Goal: Task Accomplishment & Management: Complete application form

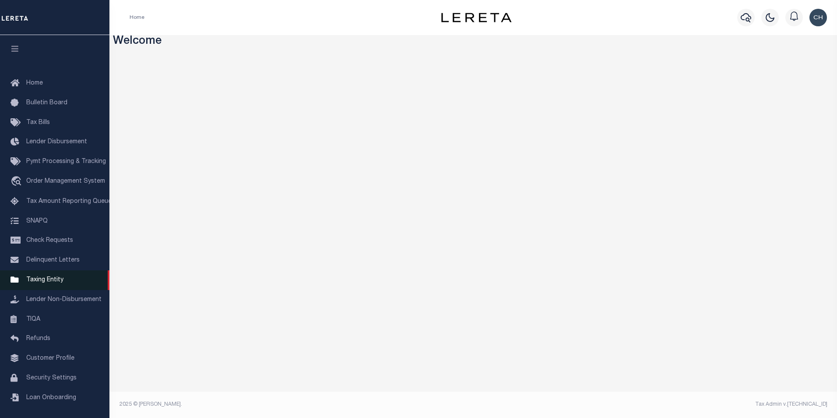
click at [39, 283] on span "Taxing Entity" at bounding box center [44, 280] width 37 height 6
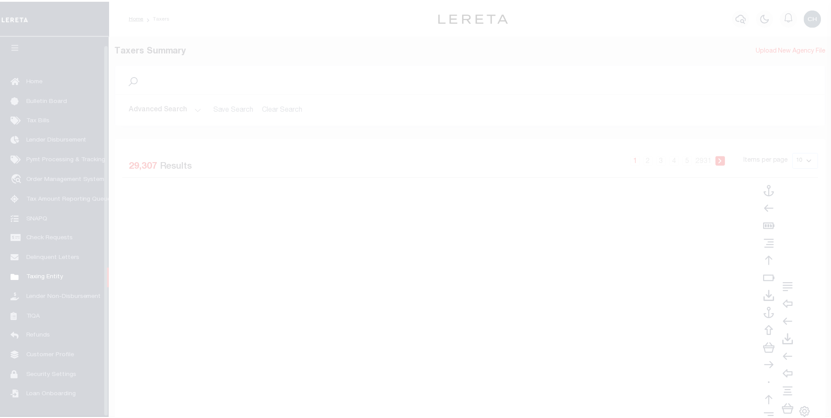
scroll to position [9, 0]
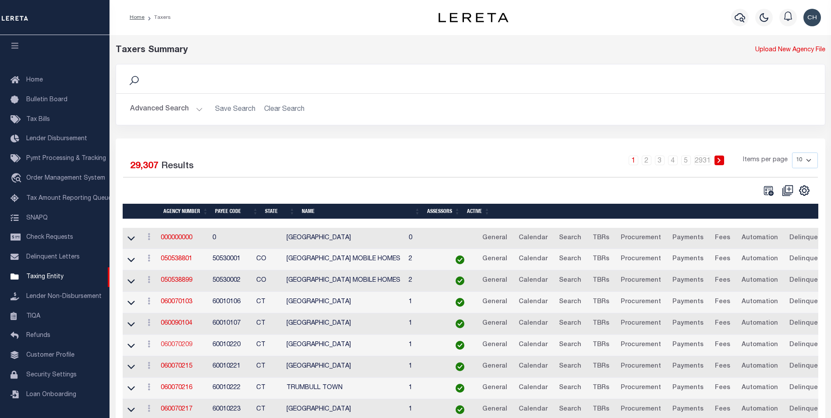
click at [172, 344] on link "060070209" at bounding box center [177, 344] width 32 height 6
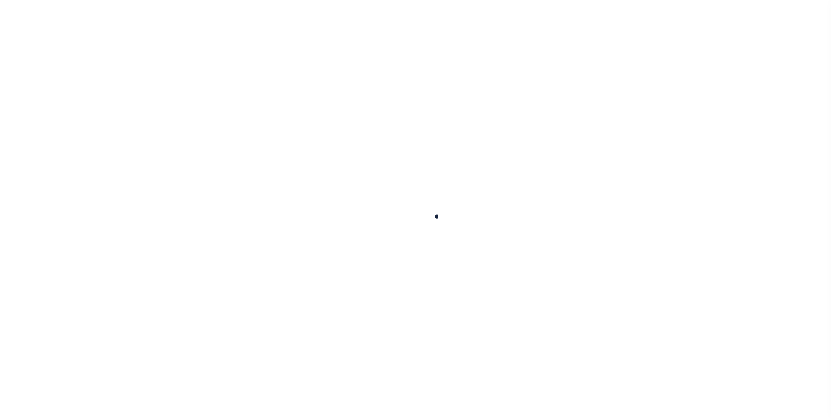
select select
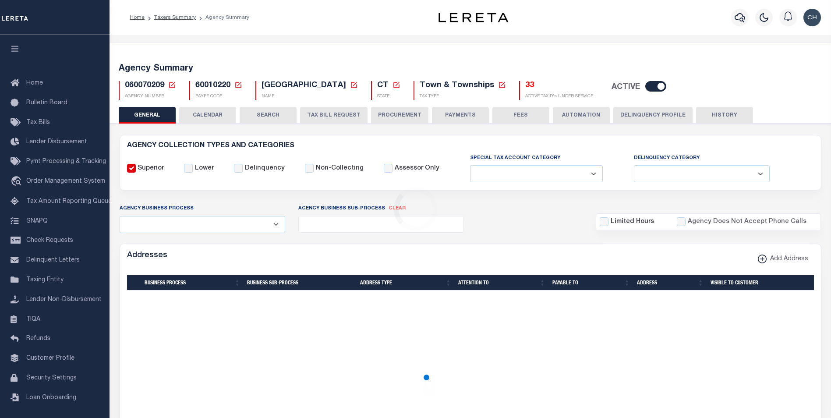
checkbox input "false"
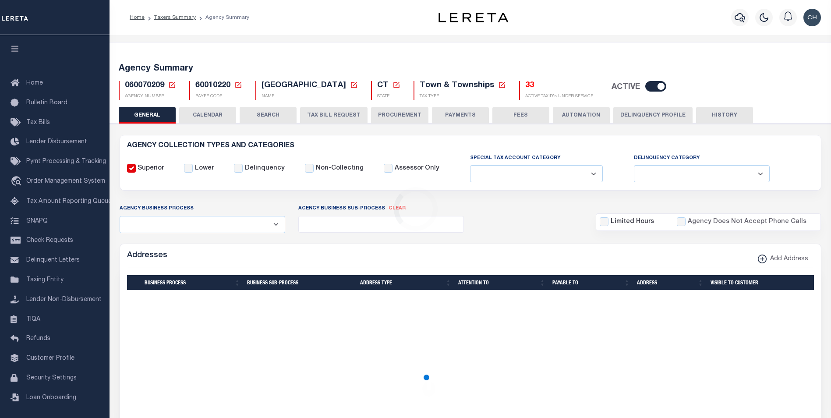
type input "900117019"
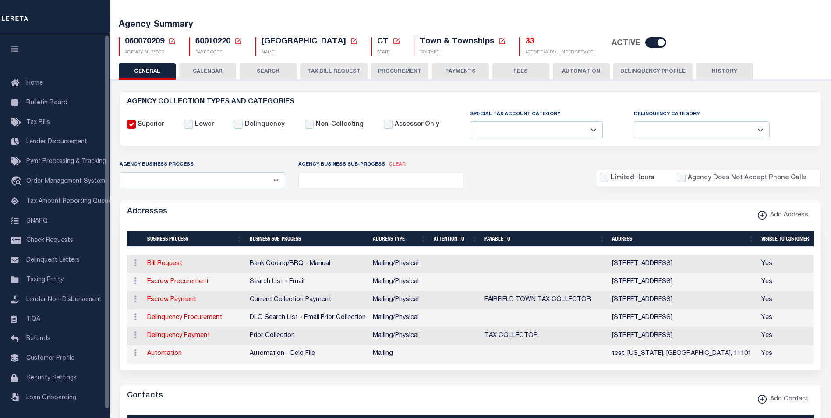
scroll to position [88, 0]
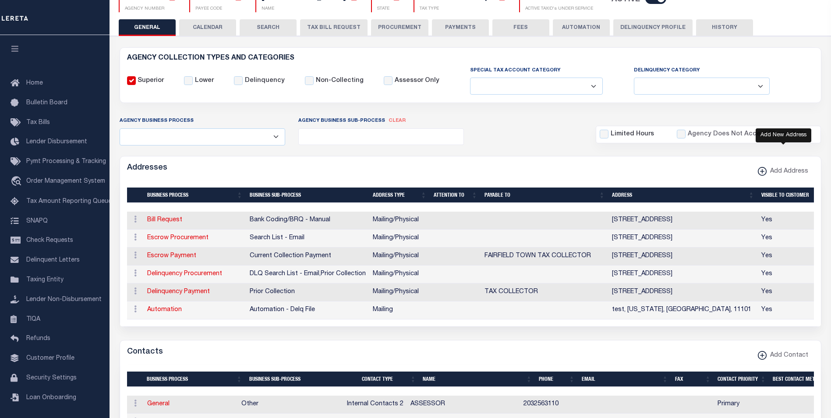
click at [765, 169] on icon "button" at bounding box center [761, 171] width 9 height 9
select select "1"
checkbox input "true"
select select
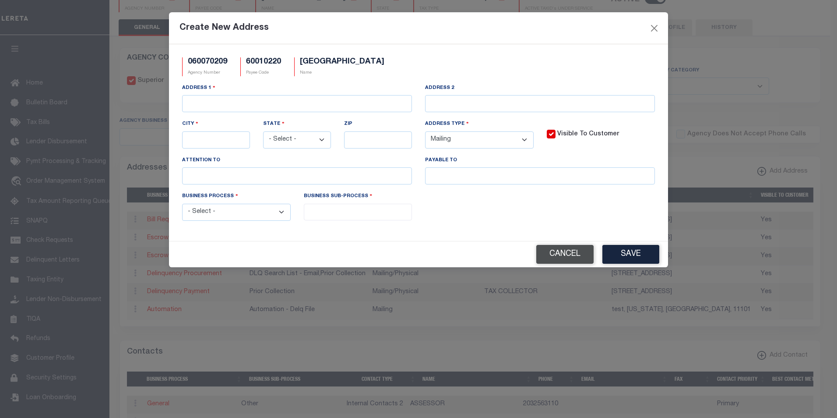
click at [575, 253] on button "Cancel" at bounding box center [564, 254] width 57 height 19
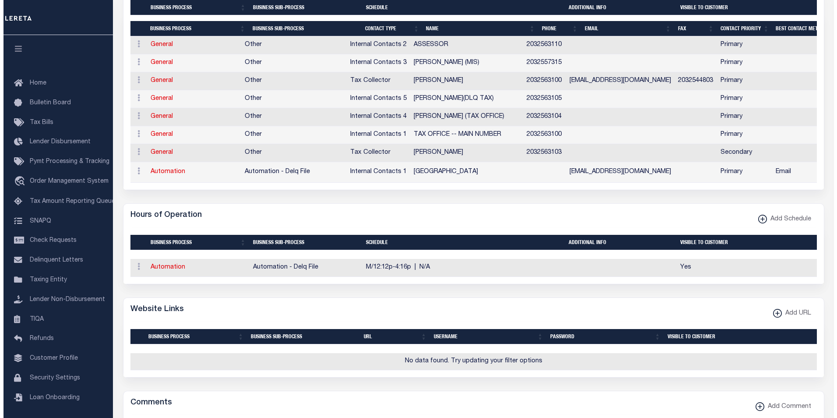
scroll to position [689, 0]
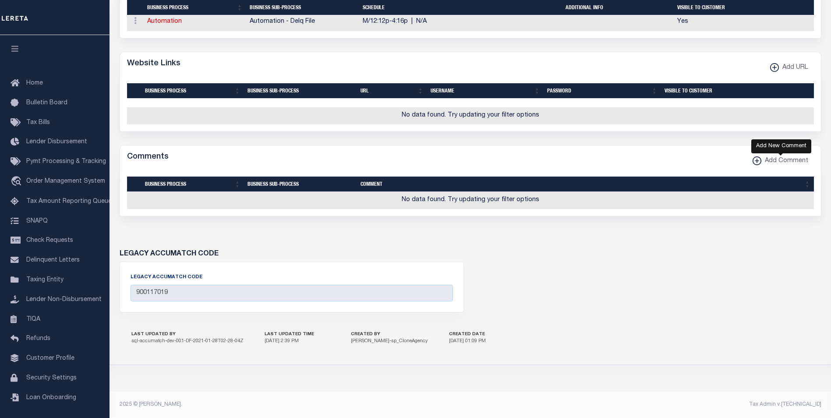
click at [761, 162] on xmlns\ "button" at bounding box center [756, 160] width 9 height 9
select select
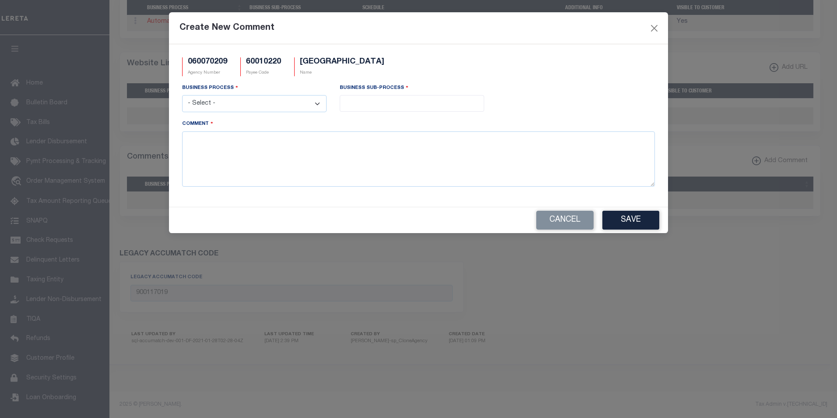
click at [232, 99] on select "- Select - All Automation Bill Request Delinquency Payment Delinquency Procurem…" at bounding box center [254, 103] width 144 height 17
select select "1"
click at [182, 95] on select "- Select - All Automation Bill Request Delinquency Payment Delinquency Procurem…" at bounding box center [254, 103] width 144 height 17
click at [223, 167] on textarea "Comment" at bounding box center [418, 158] width 473 height 55
click at [376, 102] on input "search" at bounding box center [411, 103] width 139 height 10
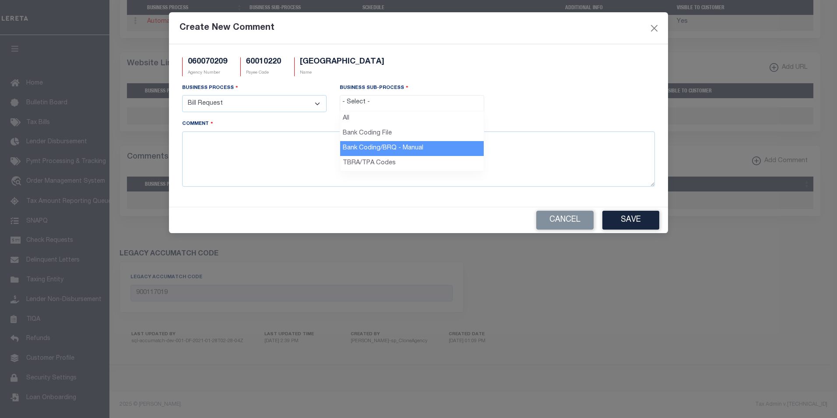
select select "2"
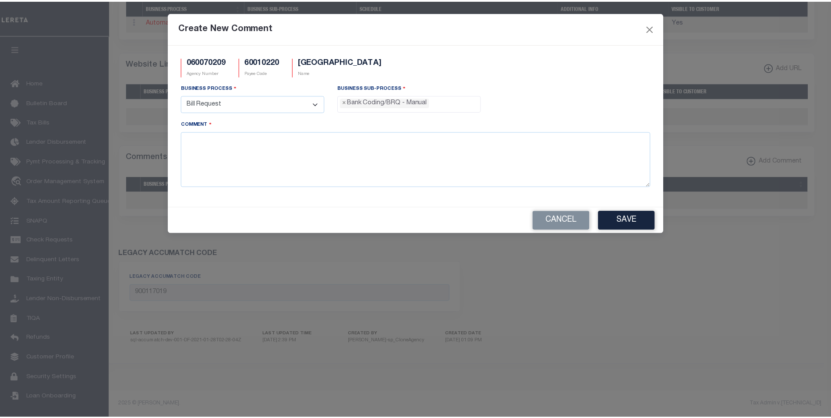
scroll to position [16, 0]
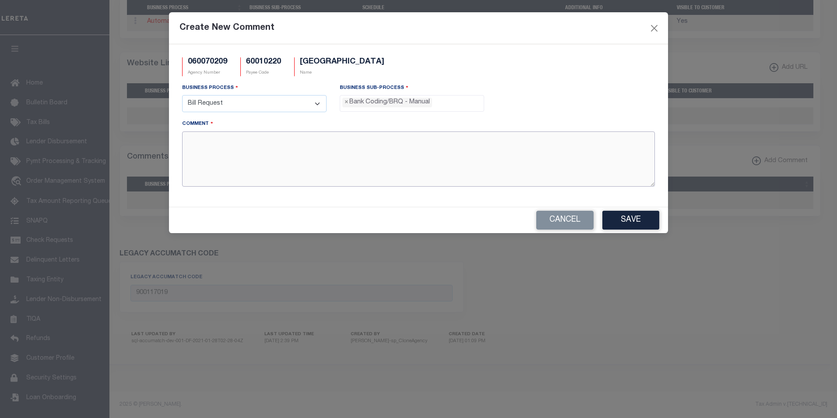
click at [277, 161] on textarea "Comment" at bounding box center [418, 158] width 473 height 55
type textarea "Test Comment"
click at [617, 220] on button "Save" at bounding box center [630, 220] width 57 height 19
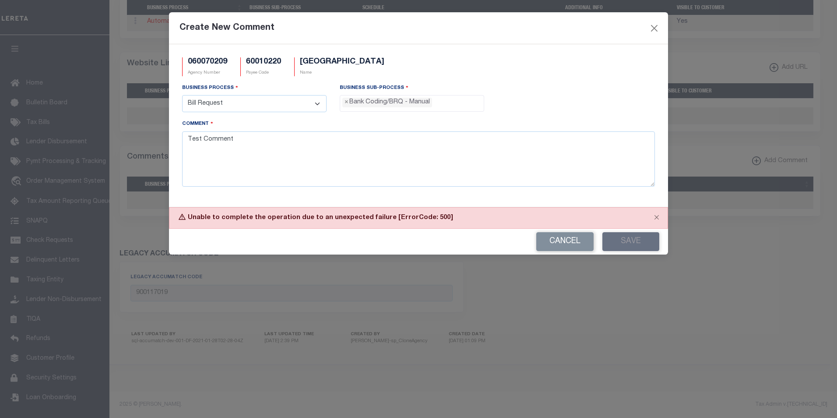
click at [539, 240] on button "Cancel" at bounding box center [564, 241] width 57 height 19
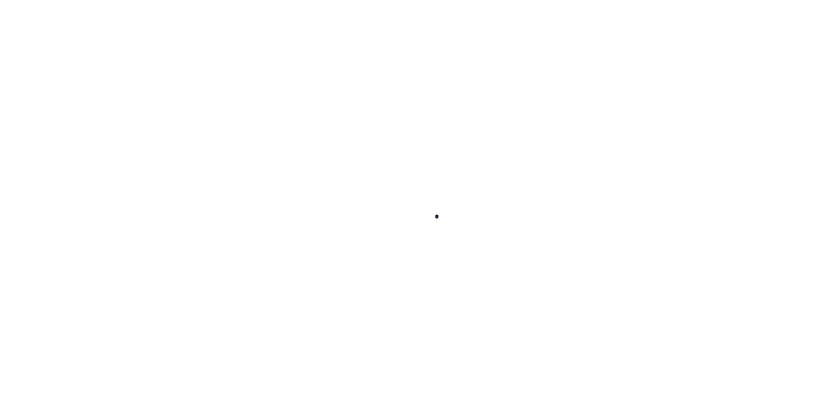
select select
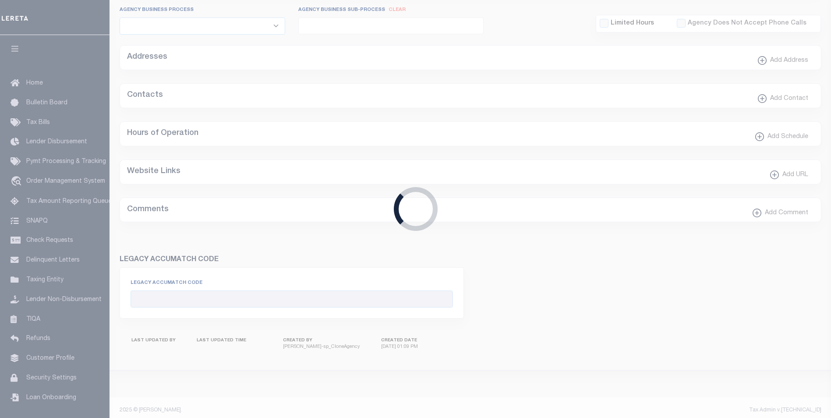
checkbox input "false"
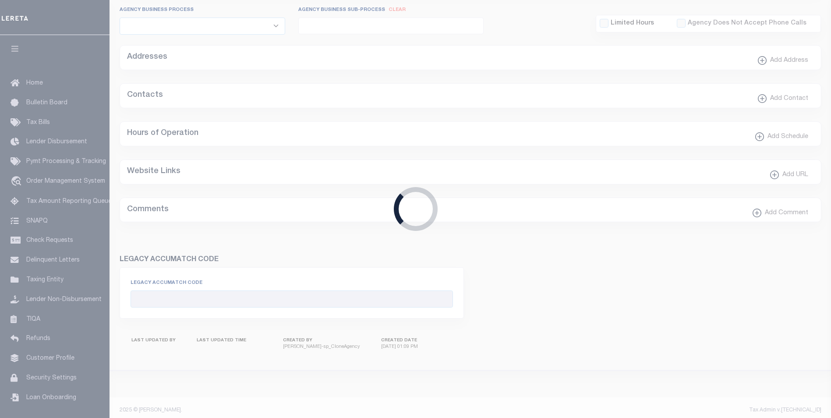
type input "900117019"
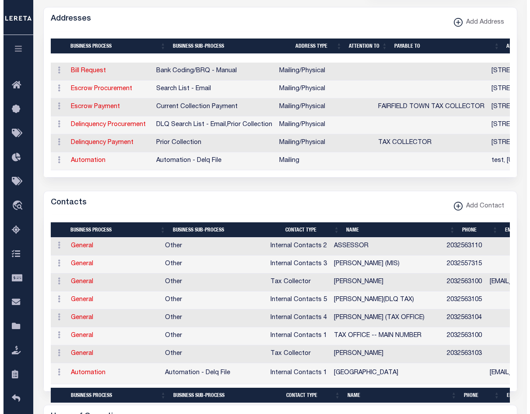
scroll to position [704, 0]
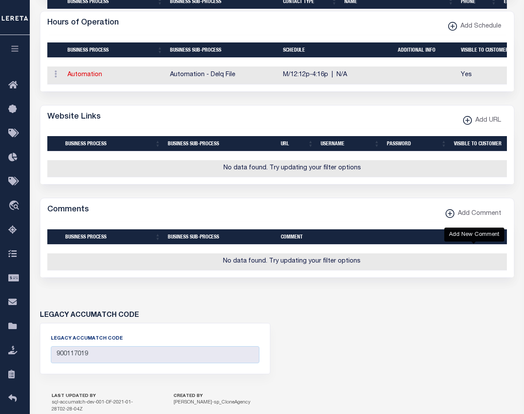
click at [464, 219] on span "Add Comment" at bounding box center [477, 214] width 47 height 10
select select
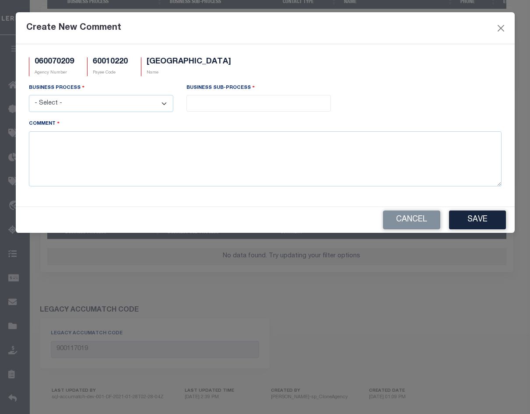
click at [127, 106] on select "- Select - All Automation Bill Request Delinquency Payment Delinquency Procurem…" at bounding box center [101, 103] width 144 height 17
select select "7"
click at [29, 95] on select "- Select - All Automation Bill Request Delinquency Payment Delinquency Procurem…" at bounding box center [101, 103] width 144 height 17
click at [241, 106] on input "search" at bounding box center [258, 103] width 139 height 10
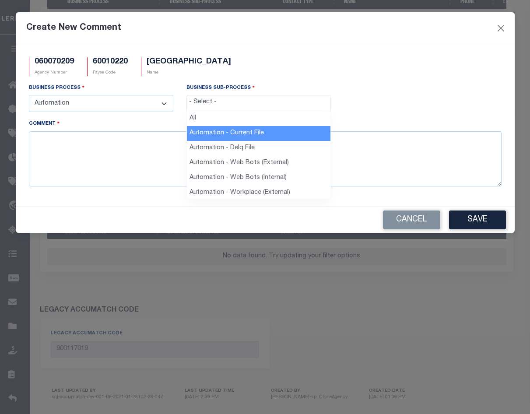
select select "37"
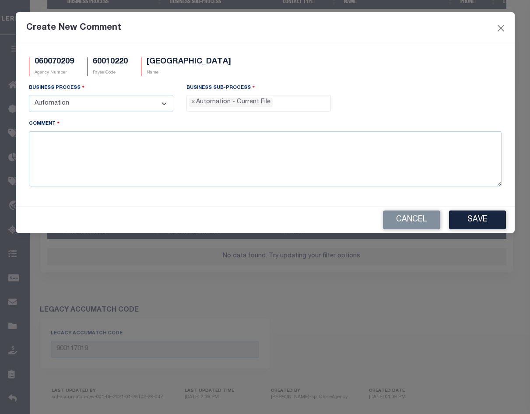
scroll to position [8, 0]
click at [204, 148] on textarea "Comment" at bounding box center [265, 158] width 473 height 55
type textarea "Test Comment"
click at [468, 215] on button "Save" at bounding box center [477, 220] width 57 height 19
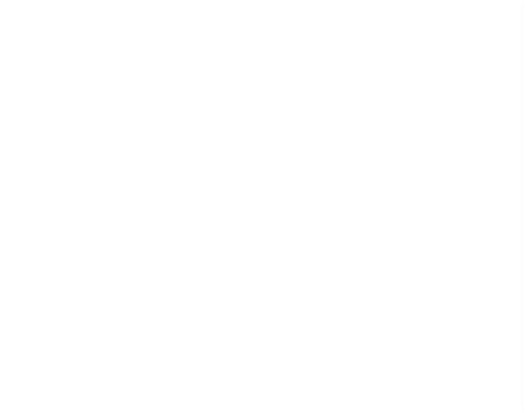
select select
checkbox input "false"
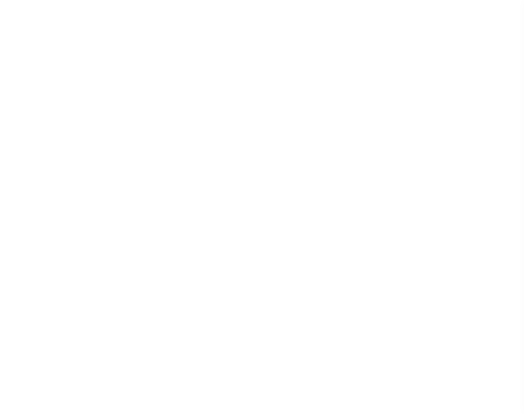
checkbox input "false"
type input "900117019"
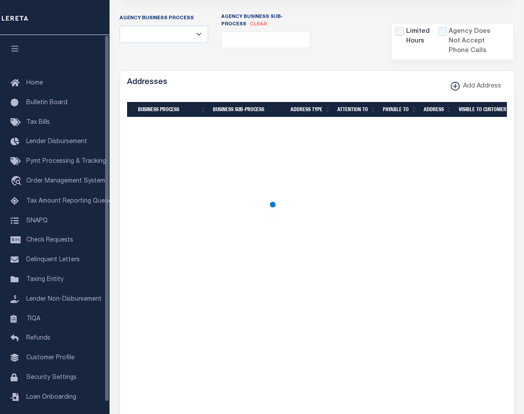
click at [17, 51] on icon "button" at bounding box center [15, 49] width 10 height 8
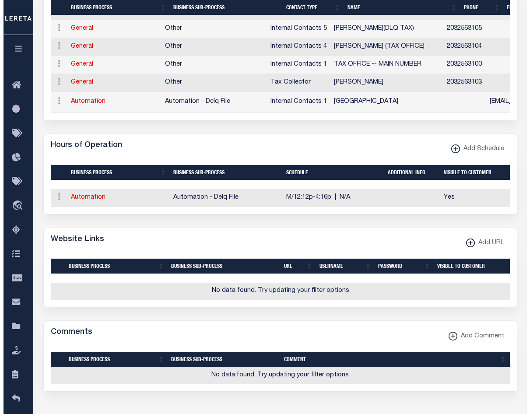
scroll to position [625, 0]
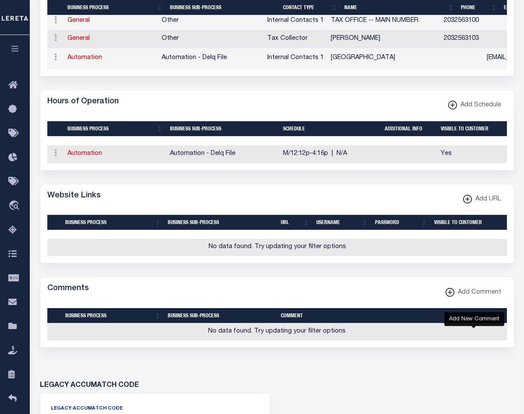
click at [453, 297] on xmlns\ "button" at bounding box center [449, 292] width 9 height 9
select select
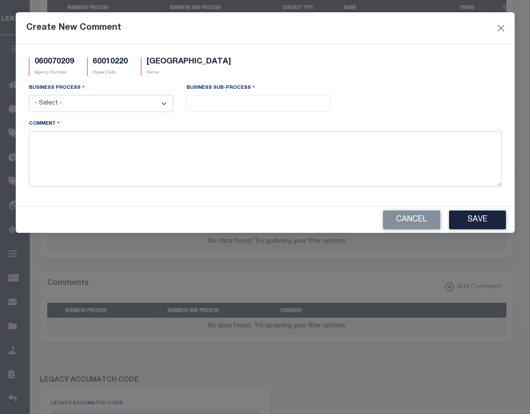
click at [83, 106] on select "- Select - All Automation Bill Request Delinquency Payment Delinquency Procurem…" at bounding box center [101, 103] width 144 height 17
select select "7"
click at [29, 95] on select "- Select - All Automation Bill Request Delinquency Payment Delinquency Procurem…" at bounding box center [101, 103] width 144 height 17
click at [240, 106] on input "search" at bounding box center [258, 103] width 139 height 10
select select "38"
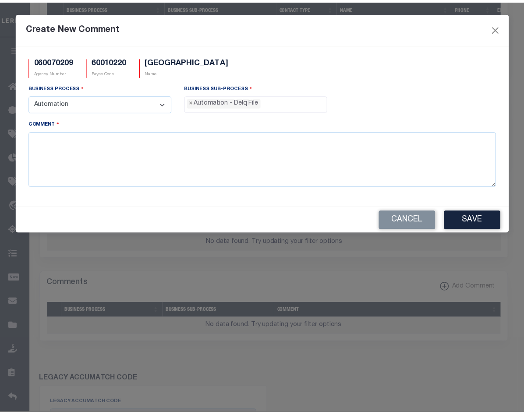
scroll to position [16, 0]
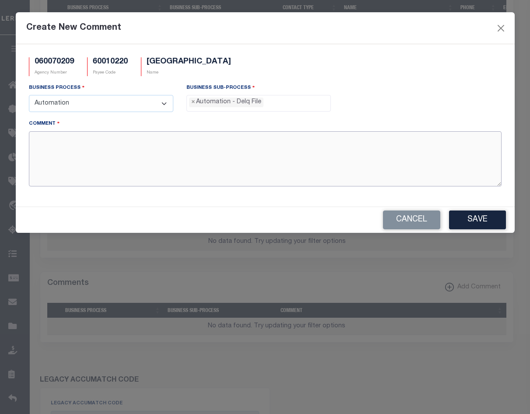
click at [213, 157] on textarea "Comment" at bounding box center [265, 158] width 473 height 55
type textarea "test comment"
click at [470, 219] on button "Save" at bounding box center [477, 220] width 57 height 19
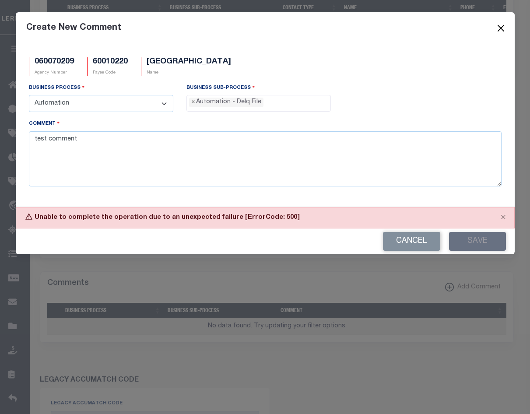
click at [500, 27] on button "Close" at bounding box center [500, 27] width 11 height 11
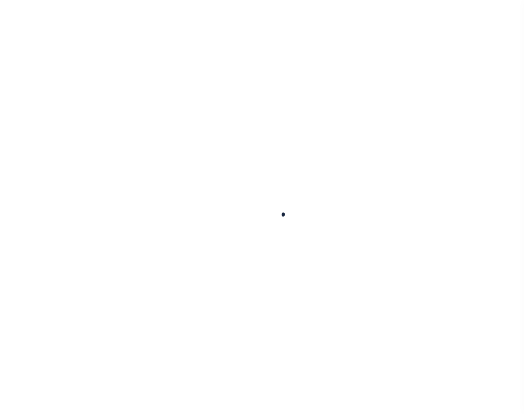
select select
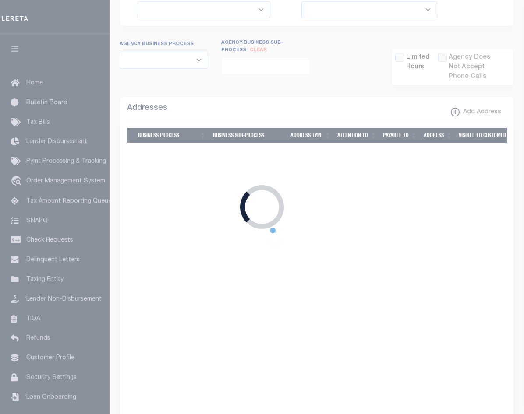
checkbox input "false"
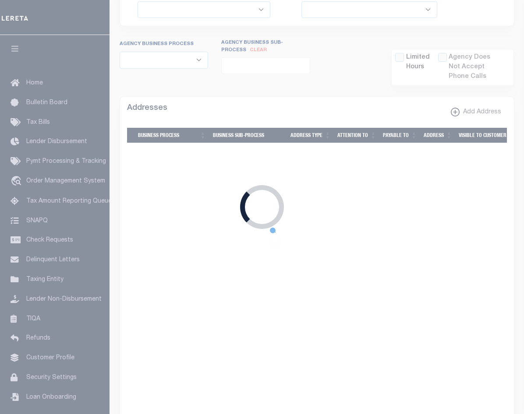
type input "900117019"
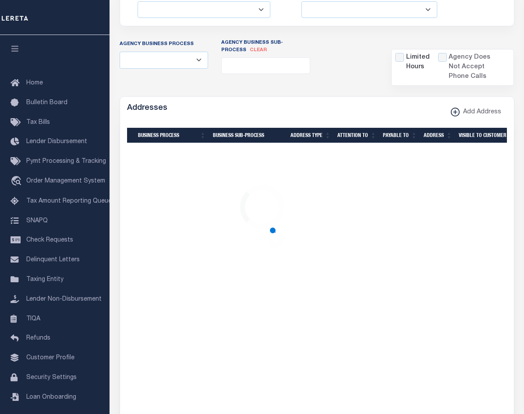
scroll to position [275, 0]
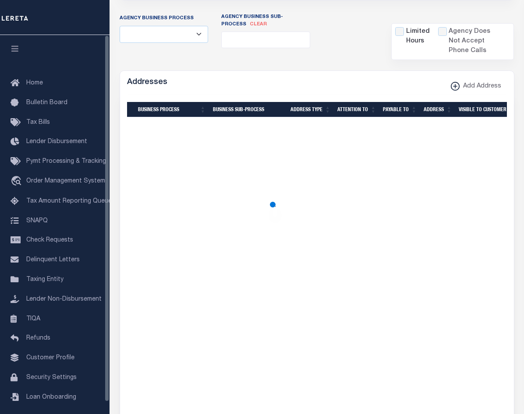
drag, startPoint x: 18, startPoint y: 44, endPoint x: 22, endPoint y: 48, distance: 5.3
click at [18, 45] on button "button" at bounding box center [15, 50] width 30 height 30
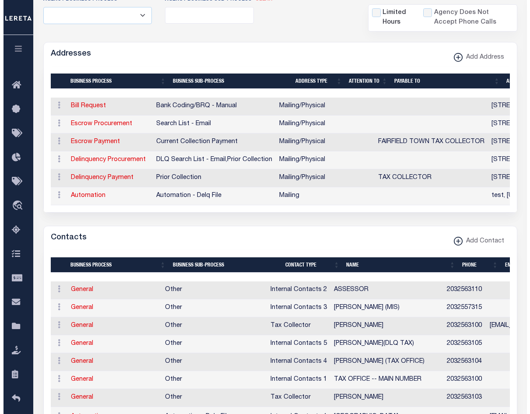
scroll to position [625, 0]
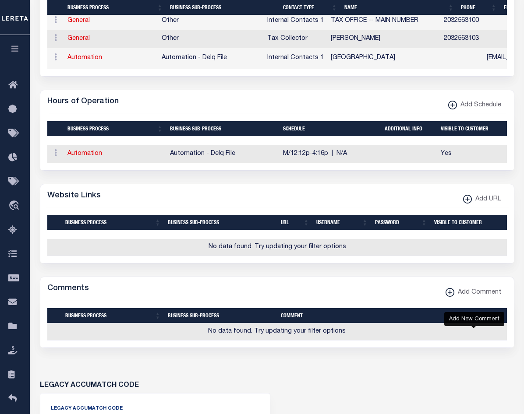
click at [468, 298] on span "Add Comment" at bounding box center [477, 293] width 47 height 10
select select
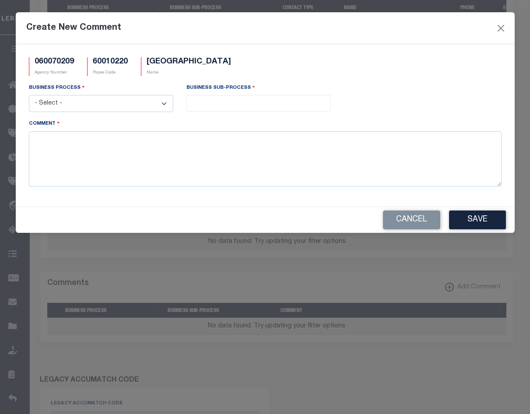
click at [115, 106] on select "- Select - All Automation Bill Request Delinquency Payment Delinquency Procurem…" at bounding box center [101, 103] width 144 height 17
select select "1"
click at [29, 95] on select "- Select - All Automation Bill Request Delinquency Payment Delinquency Procurem…" at bounding box center [101, 103] width 144 height 17
click at [215, 107] on input "search" at bounding box center [258, 103] width 139 height 10
select select "3"
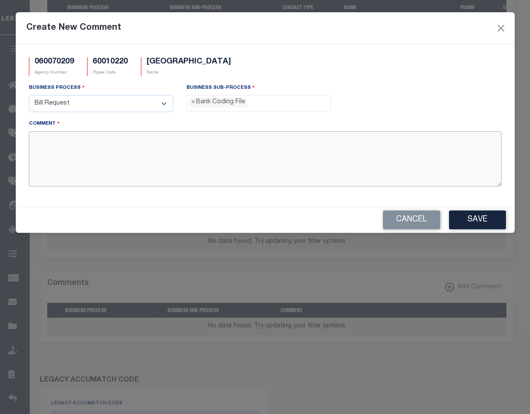
click at [147, 151] on textarea "Comment" at bounding box center [265, 158] width 473 height 55
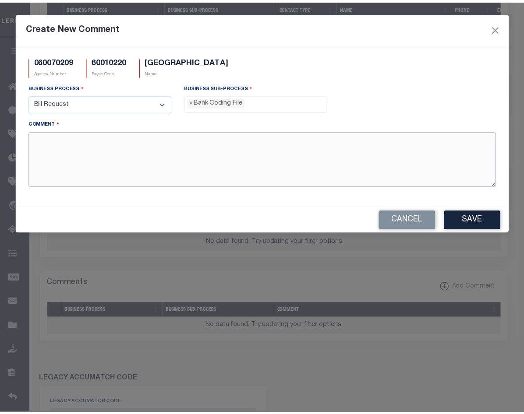
scroll to position [8, 0]
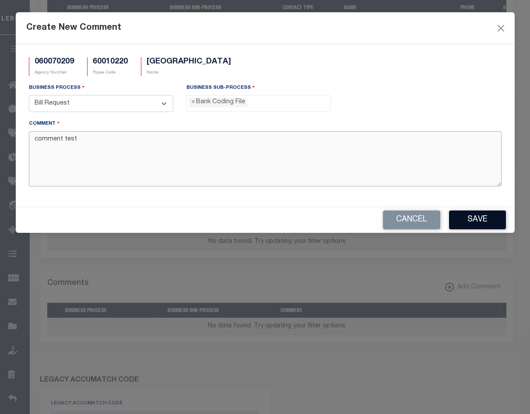
type textarea "comment test"
click at [479, 218] on button "Save" at bounding box center [477, 220] width 57 height 19
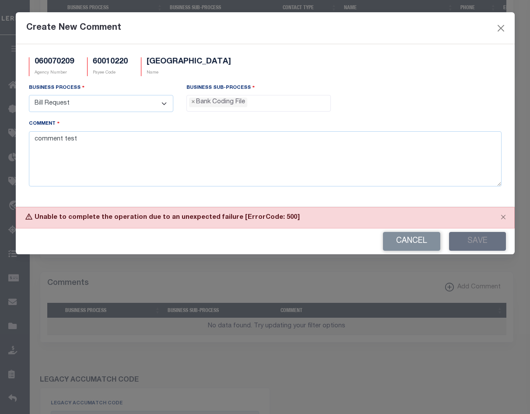
click at [261, 216] on div "Unable to complete the operation due to an unexpected failure [ErrorCode: 500]" at bounding box center [265, 217] width 499 height 21
click at [459, 239] on div "Cancel Save" at bounding box center [265, 242] width 499 height 26
click at [401, 240] on button "Cancel" at bounding box center [411, 241] width 57 height 19
